Goal: Check status

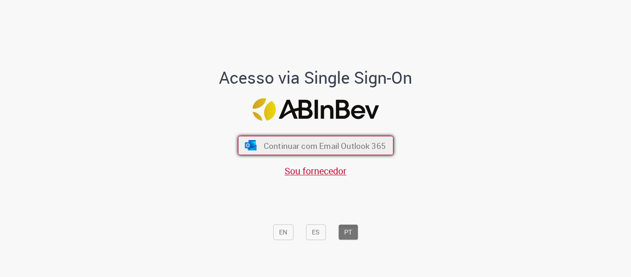
click at [314, 140] on span "Continuar com Email Outlook 365" at bounding box center [324, 145] width 122 height 11
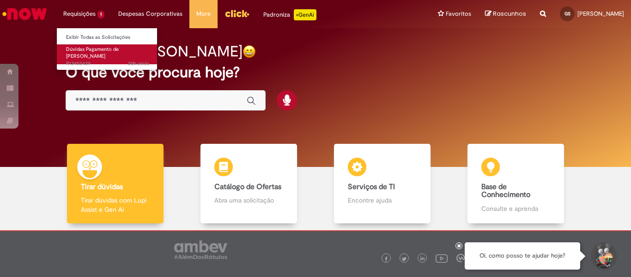
click at [100, 60] on span "20h atrás 20 horas atrás R13452439" at bounding box center [107, 63] width 83 height 7
click at [82, 49] on span "Dúvidas Pagamento de [PERSON_NAME]" at bounding box center [92, 53] width 53 height 14
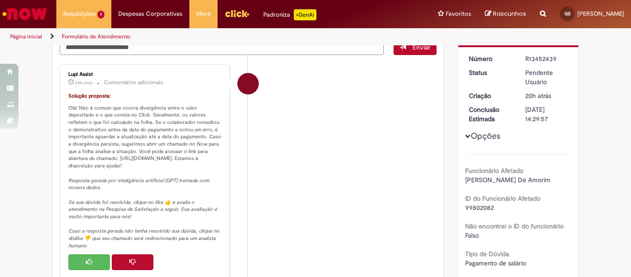
scroll to position [138, 0]
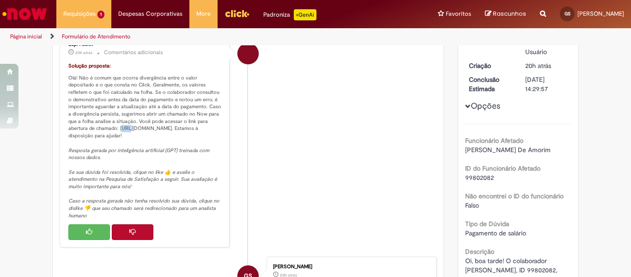
drag, startPoint x: 106, startPoint y: 126, endPoint x: 99, endPoint y: 131, distance: 8.7
click at [99, 131] on p "Solução proposta: Olá! Não é comum que ocorra divergência entre o valor deposit…" at bounding box center [145, 140] width 154 height 157
click at [99, 130] on p "Solução proposta: Olá! Não é comum que ocorra divergência entre o valor deposit…" at bounding box center [145, 140] width 154 height 157
drag, startPoint x: 97, startPoint y: 127, endPoint x: 96, endPoint y: 142, distance: 14.3
click at [96, 142] on p "Solução proposta: Olá! Não é comum que ocorra divergência entre o valor deposit…" at bounding box center [145, 140] width 154 height 157
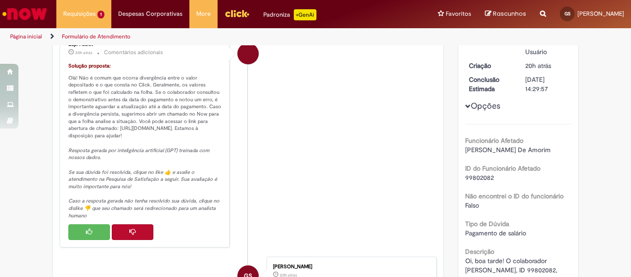
copy p "https://ambev.service-now.com/ambevnow?id=sc_cat_item&table=sc_cat_item&sys_id=…"
click at [123, 236] on button "Histórico de tíquete" at bounding box center [133, 232] width 42 height 16
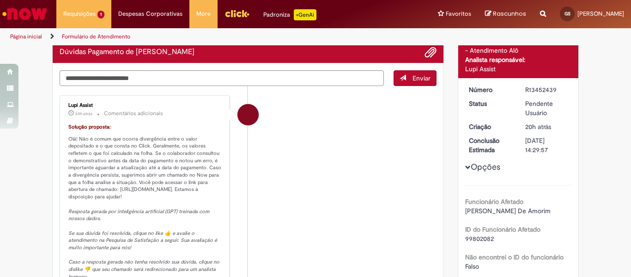
click at [170, 162] on p "Solução proposta: Olá! Não é comum que ocorra divergência entre o valor deposit…" at bounding box center [145, 201] width 154 height 157
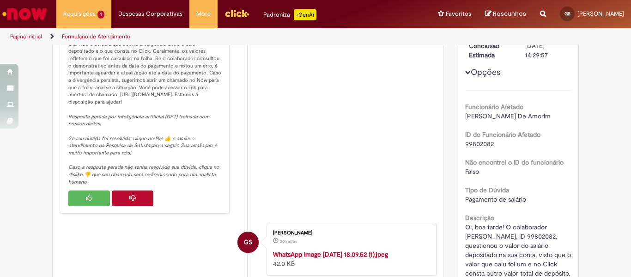
scroll to position [191, 0]
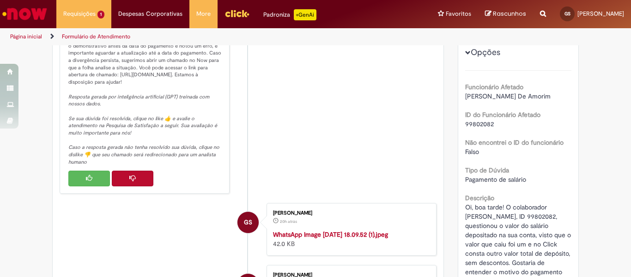
click at [139, 181] on button "Histórico de tíquete" at bounding box center [133, 178] width 42 height 16
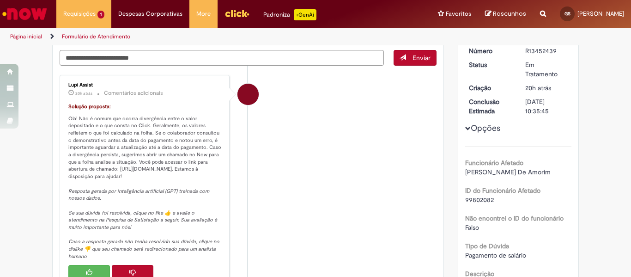
scroll to position [78, 0]
click at [283, 166] on li "Lupi Assist 20h atrás 20 horas atrás Comentários adicionais Solução proposta: O…" at bounding box center [248, 181] width 377 height 213
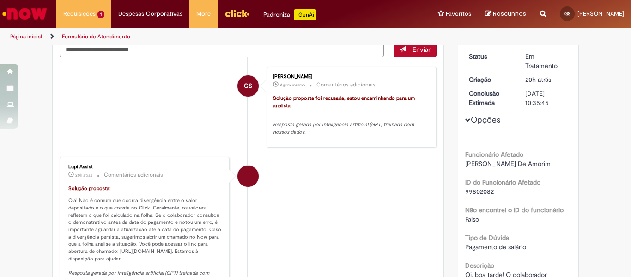
scroll to position [87, 0]
